Goal: Task Accomplishment & Management: Complete application form

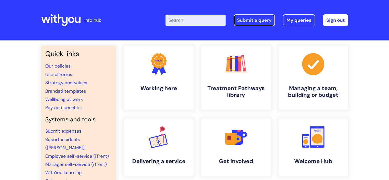
click at [262, 24] on link "Submit a query" at bounding box center [254, 20] width 41 height 12
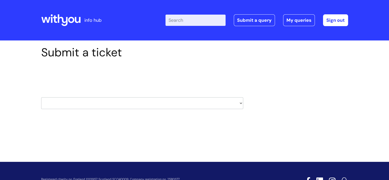
click at [140, 103] on select "HR / People IT and Support Clinical Drug Alerts Finance Accounts Data Support T…" at bounding box center [142, 103] width 202 height 12
select select "property_&_estates"
click at [41, 97] on select "HR / People IT and Support Clinical Drug Alerts Finance Accounts Data Support T…" at bounding box center [142, 103] width 202 height 12
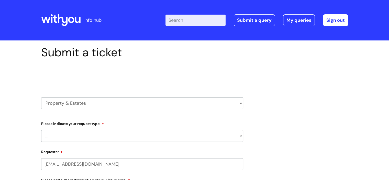
select select "80004418200"
click at [184, 138] on select "... Facilities Support Lease/ Tenancy Agreements Health & Safety and Environmen…" at bounding box center [142, 136] width 202 height 12
select select "Facilities Support"
click at [41, 130] on select "... Facilities Support Lease/ Tenancy Agreements Health & Safety and Environmen…" at bounding box center [142, 136] width 202 height 12
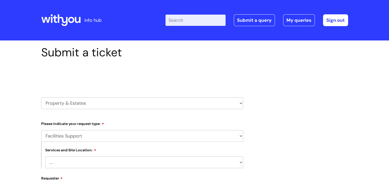
click at [228, 161] on select "... Cleethorpes Darlington Tubwell Darlington Coniscliffe Grimsby Preston Redca…" at bounding box center [144, 162] width 198 height 12
drag, startPoint x: 299, startPoint y: 106, endPoint x: 296, endPoint y: 106, distance: 2.8
click at [116, 163] on select "... Cleethorpes Darlington Tubwell Darlington Coniscliffe Grimsby Preston Redca…" at bounding box center [144, 162] width 198 height 12
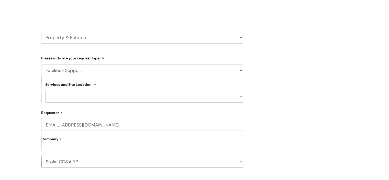
scroll to position [77, 0]
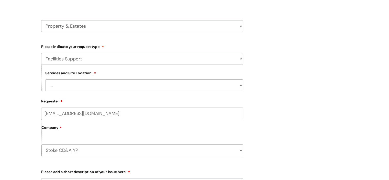
click at [216, 87] on select "... Cleethorpes Darlington Tubwell Darlington Coniscliffe Grimsby Preston Redca…" at bounding box center [144, 85] width 198 height 12
select select "Stoke on Trent"
click at [45, 79] on select "... Cleethorpes Darlington Tubwell Darlington Coniscliffe Grimsby Preston Redca…" at bounding box center [144, 85] width 198 height 12
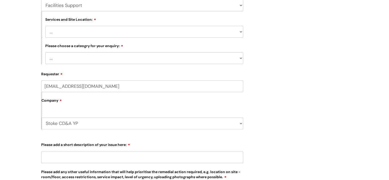
scroll to position [137, 0]
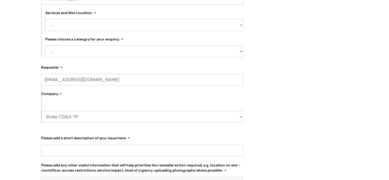
click at [232, 49] on select "... Electrical and Lighting Plumbing and Drainage Heating and Cooling Fixtures,…" at bounding box center [144, 52] width 198 height 12
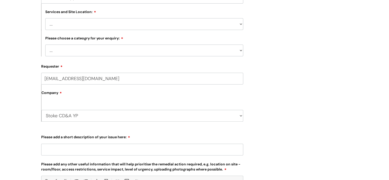
scroll to position [139, 0]
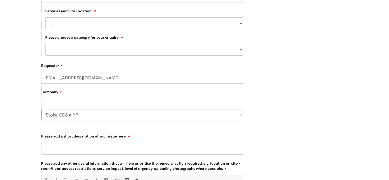
click at [182, 53] on select "... Electrical and Lighting Plumbing and Drainage Heating and Cooling Fixtures,…" at bounding box center [144, 50] width 198 height 12
click at [87, 53] on select "... Electrical and Lighting Plumbing and Drainage Heating and Cooling Fixtures,…" at bounding box center [144, 50] width 198 height 12
select select "Other - Please Specify"
click at [45, 44] on select "... Electrical and Lighting Plumbing and Drainage Heating and Cooling Fixtures,…" at bounding box center [144, 50] width 198 height 12
click at [104, 148] on input "Please add a short description of your issue here:" at bounding box center [142, 149] width 202 height 12
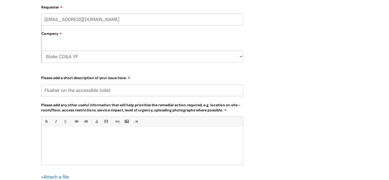
scroll to position [203, 0]
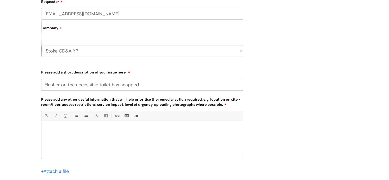
click at [95, 84] on input "Flusher on the accessible toilet has snapped" at bounding box center [142, 85] width 202 height 12
type input "Flusher on the accessible toilet has snapped"
click at [61, 137] on div at bounding box center [142, 140] width 202 height 35
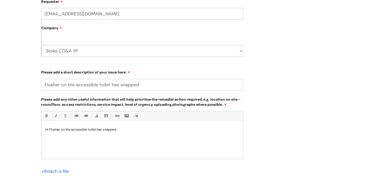
click at [48, 130] on p "Hi Flusher on the accessible toilet has snapped" at bounding box center [142, 129] width 194 height 5
click at [57, 130] on p "Hi the Flusher on the accessible toilet has snapped" at bounding box center [142, 129] width 194 height 5
click at [127, 129] on p "Hi the flusher on the accessible toilet has snapped" at bounding box center [142, 129] width 194 height 5
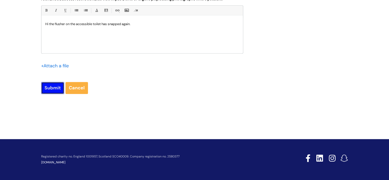
click at [48, 85] on input "Submit" at bounding box center [52, 88] width 23 height 12
type input "Please Wait..."
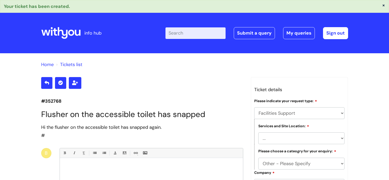
select select "Facilities Support"
select select "Stoke on Trent"
select select "Other - Please Specify"
